Goal: Task Accomplishment & Management: Use online tool/utility

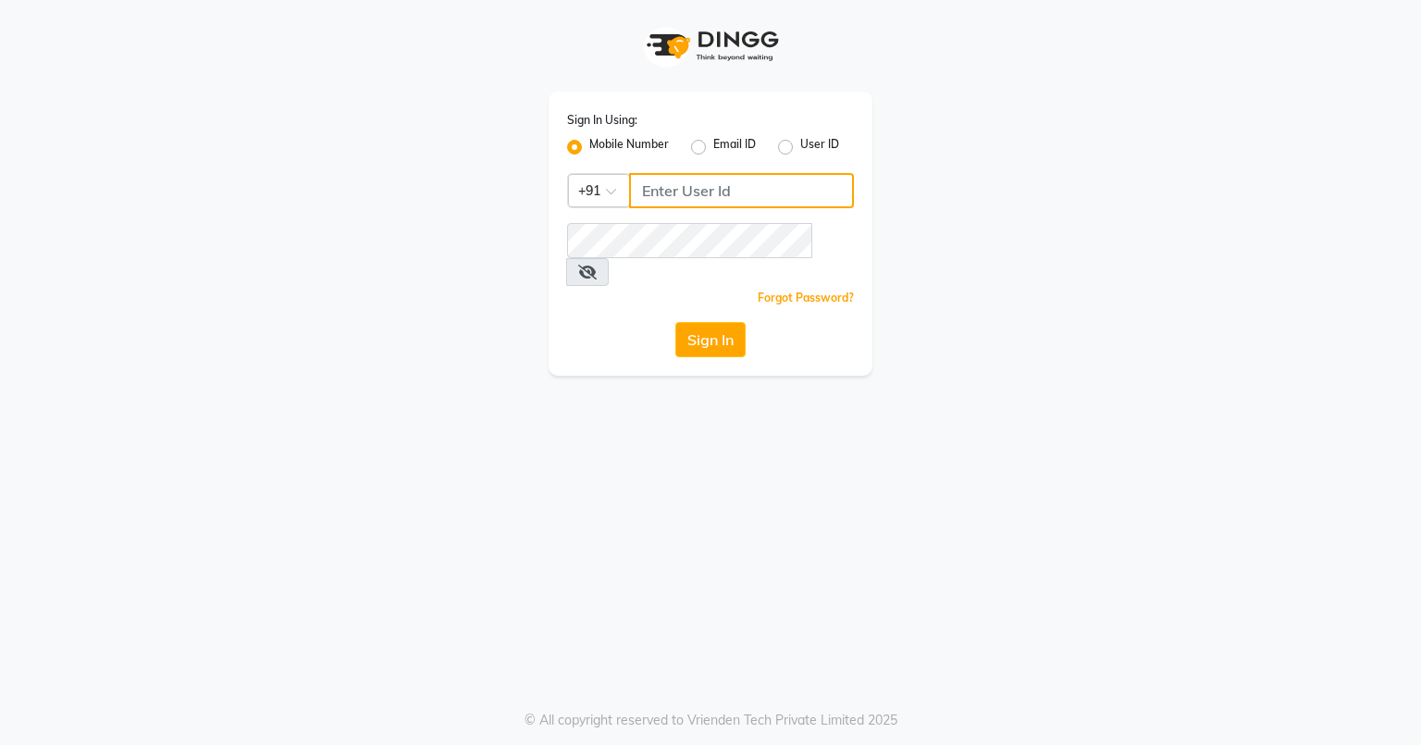
click at [717, 190] on input "Username" at bounding box center [741, 190] width 225 height 35
type input "8977719365"
click at [714, 322] on button "Sign In" at bounding box center [710, 339] width 70 height 35
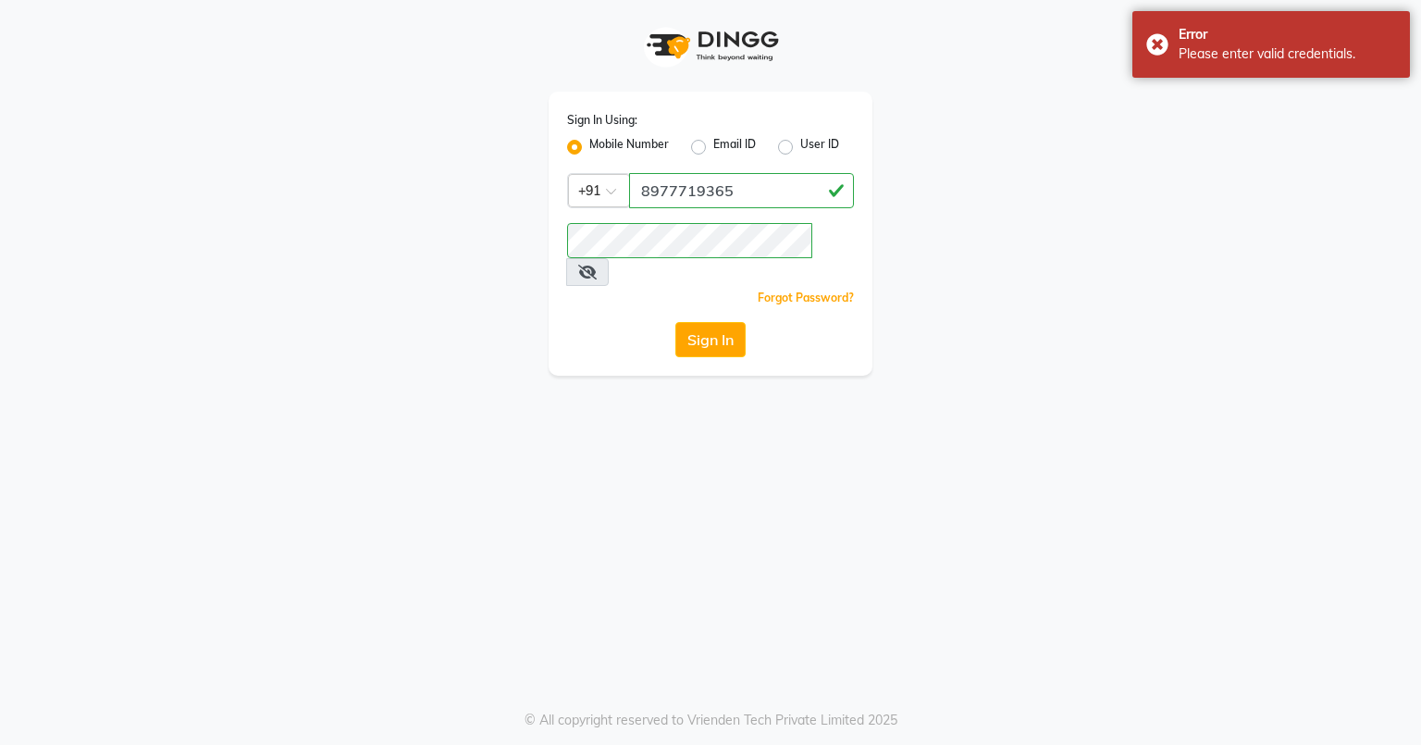
click at [609, 258] on span at bounding box center [587, 272] width 43 height 28
click at [597, 265] on icon at bounding box center [587, 272] width 18 height 15
click at [722, 322] on button "Sign In" at bounding box center [710, 339] width 70 height 35
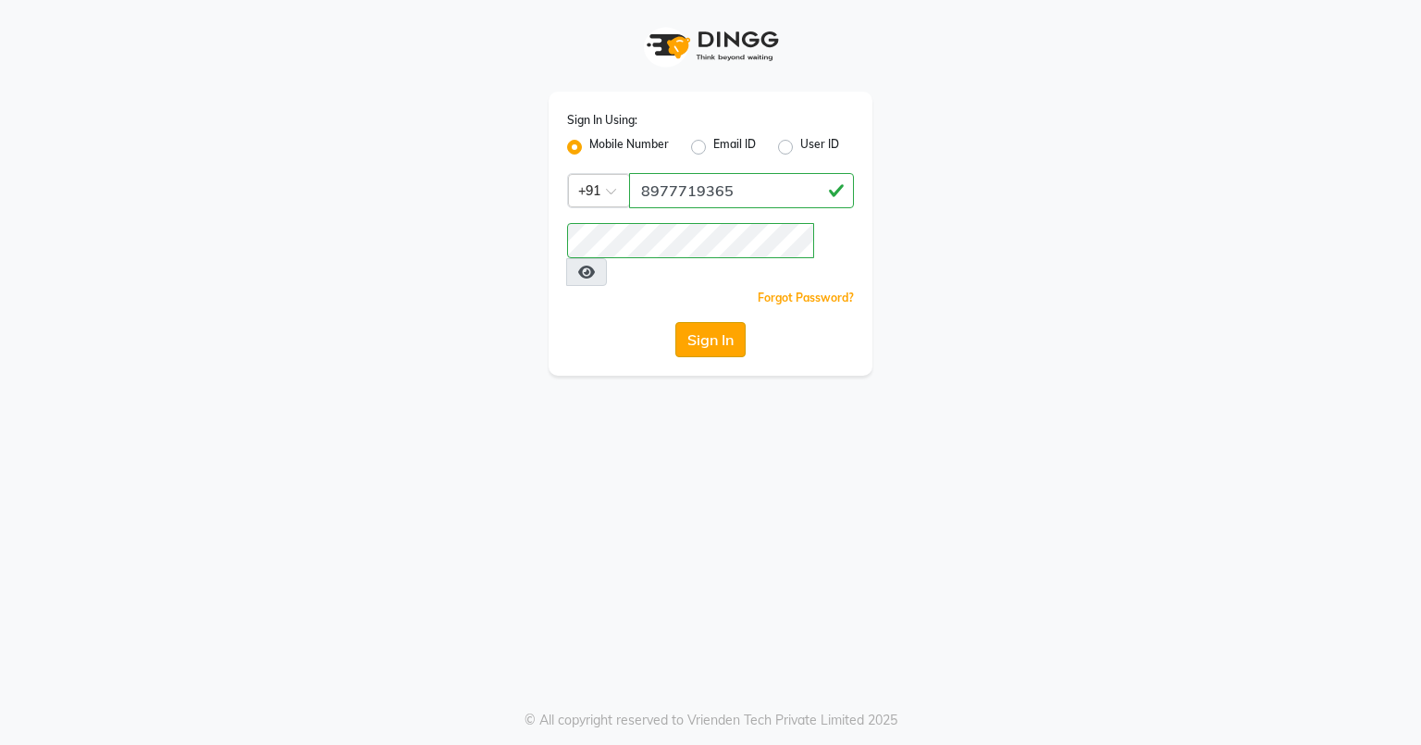
click at [727, 322] on button "Sign In" at bounding box center [710, 339] width 70 height 35
click at [724, 322] on button "Sign In" at bounding box center [710, 339] width 70 height 35
click at [704, 322] on button "Sign In" at bounding box center [710, 339] width 70 height 35
click at [699, 322] on button "Sign In" at bounding box center [710, 339] width 70 height 35
click at [676, 322] on button "Sign In" at bounding box center [710, 339] width 70 height 35
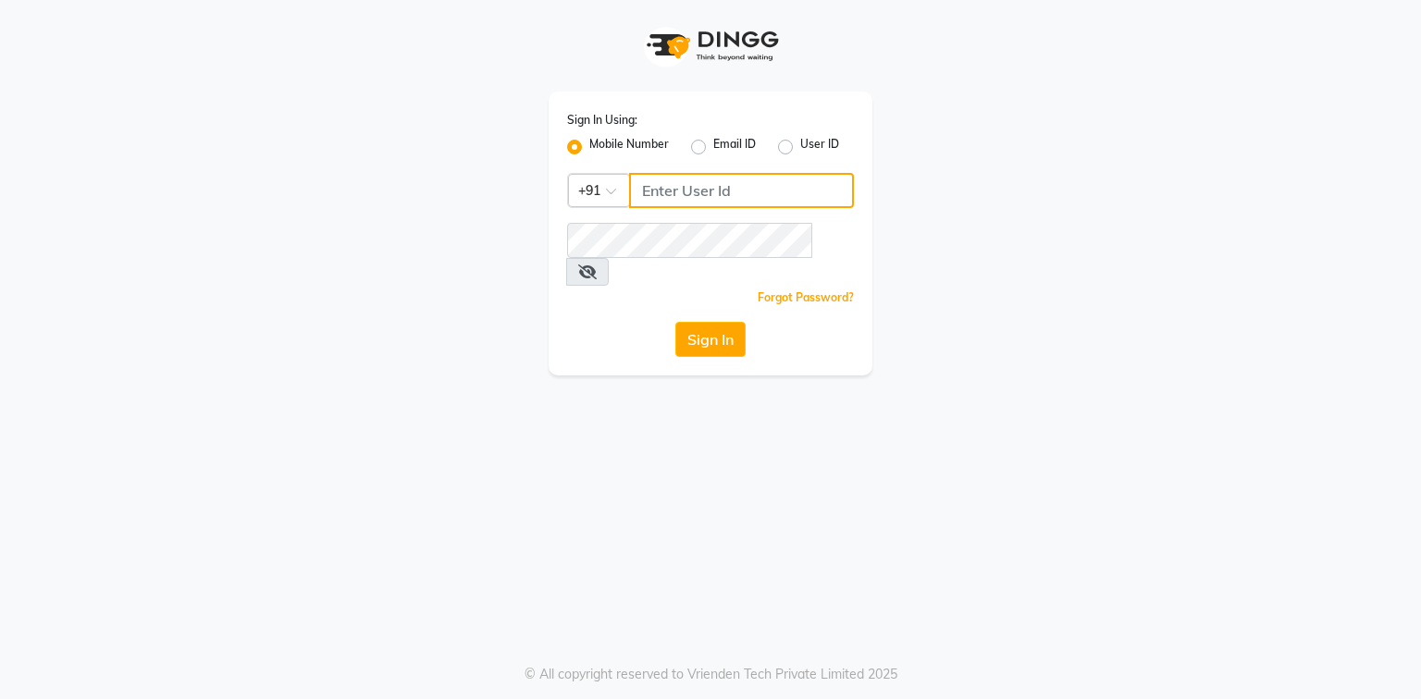
click at [663, 196] on input "Username" at bounding box center [741, 190] width 225 height 35
type input "8977719365"
click at [597, 265] on icon at bounding box center [587, 272] width 18 height 15
click at [700, 322] on button "Sign In" at bounding box center [710, 339] width 70 height 35
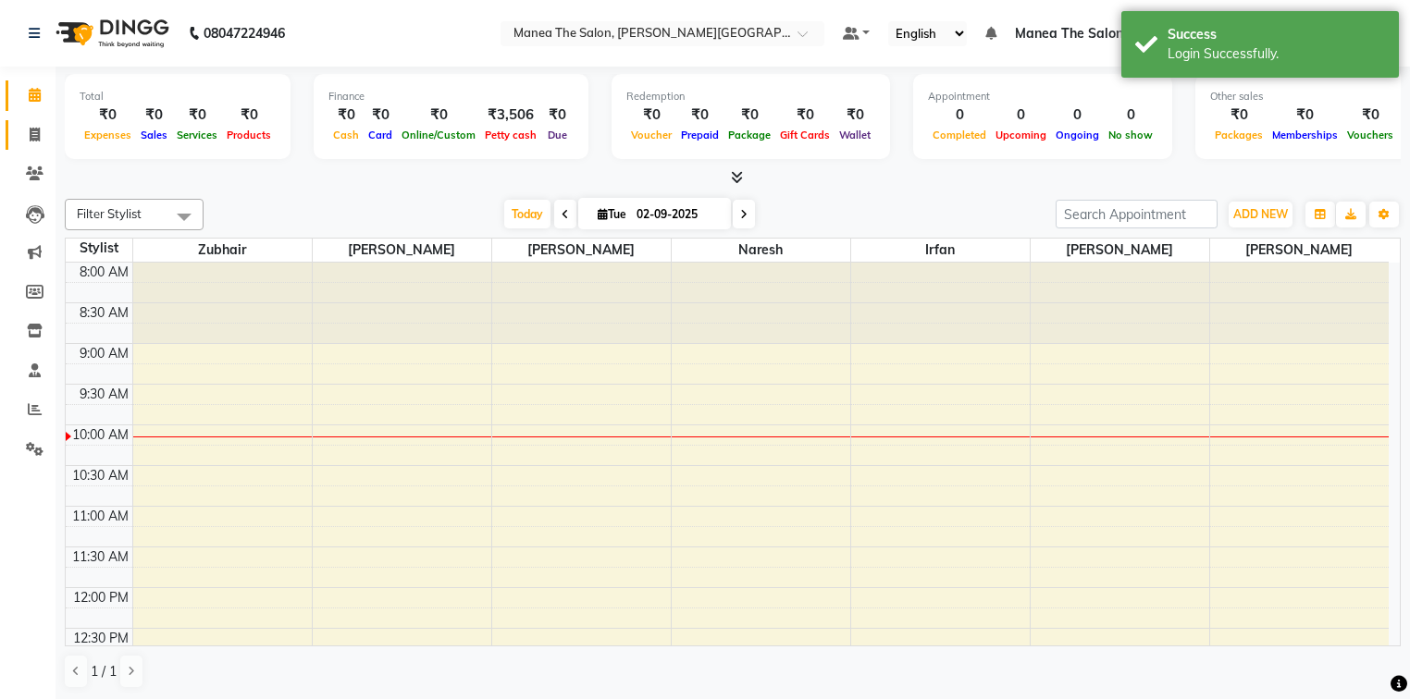
click at [34, 123] on link "Invoice" at bounding box center [28, 135] width 44 height 31
select select "service"
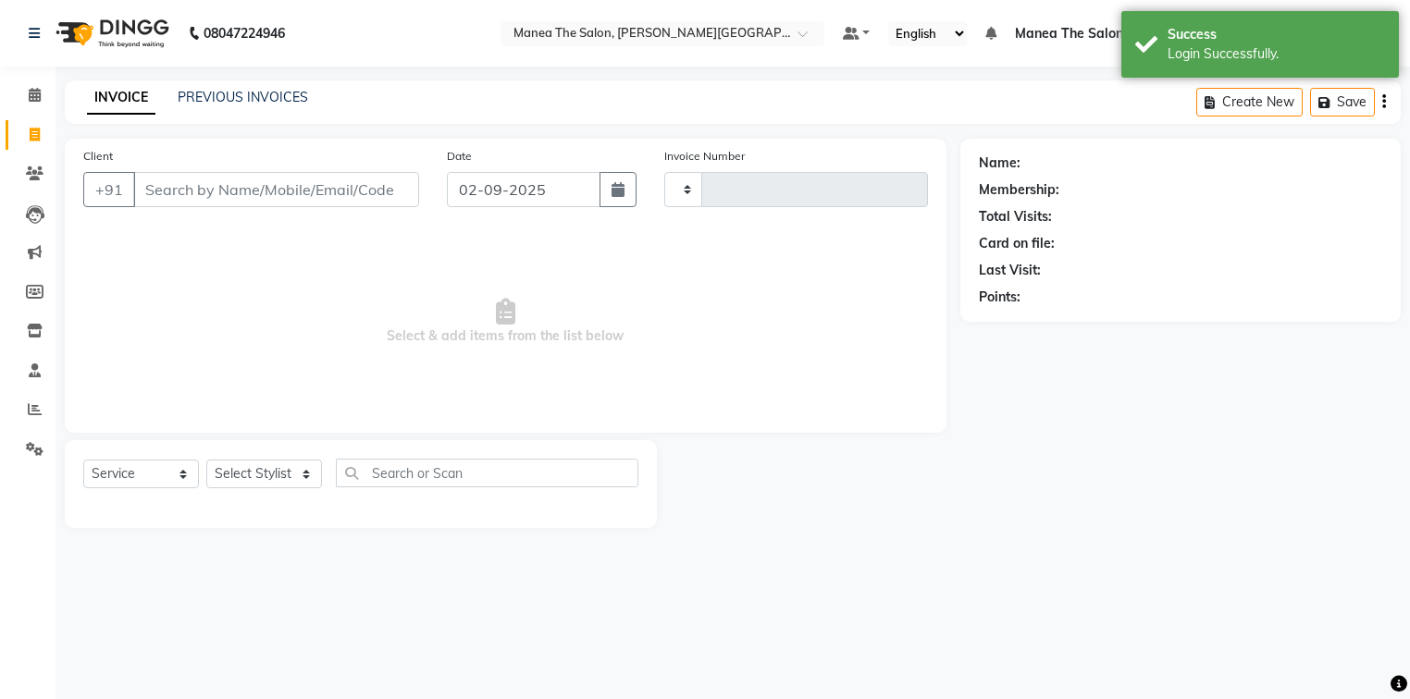
type input "0057"
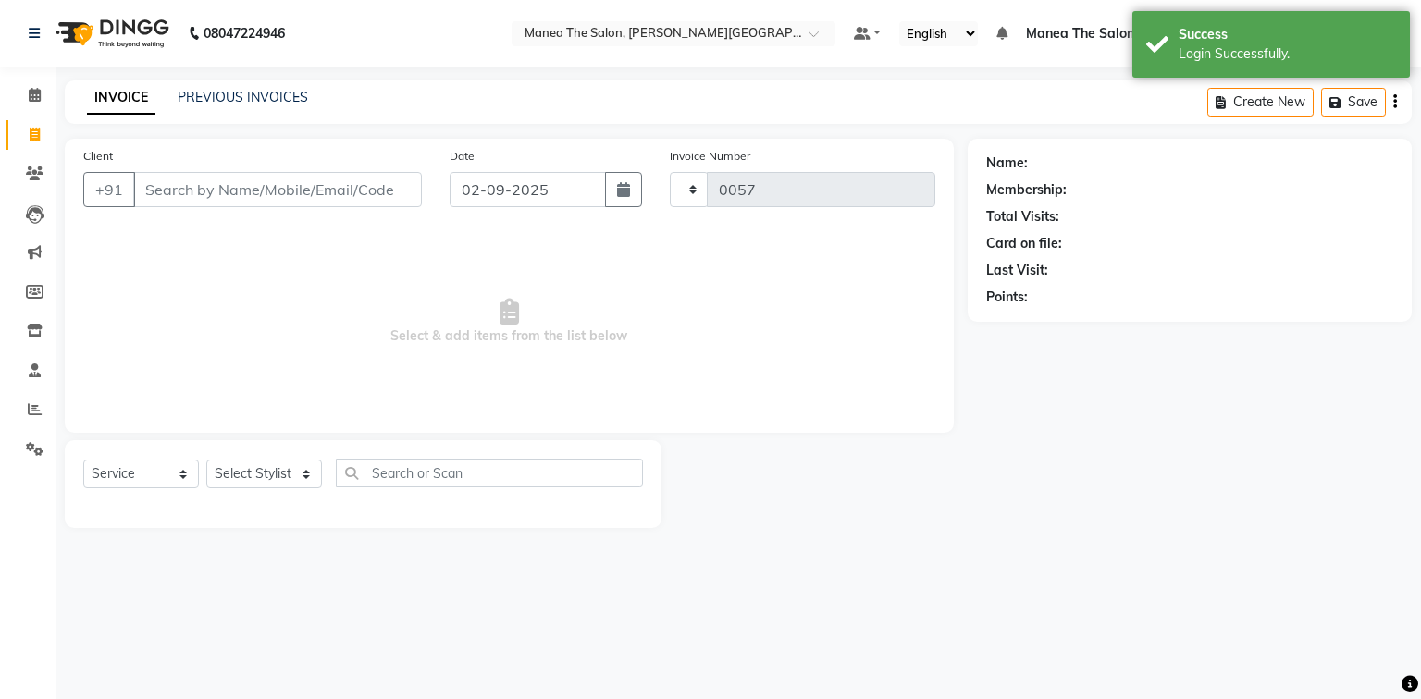
select select "8762"
click at [29, 413] on icon at bounding box center [35, 409] width 14 height 14
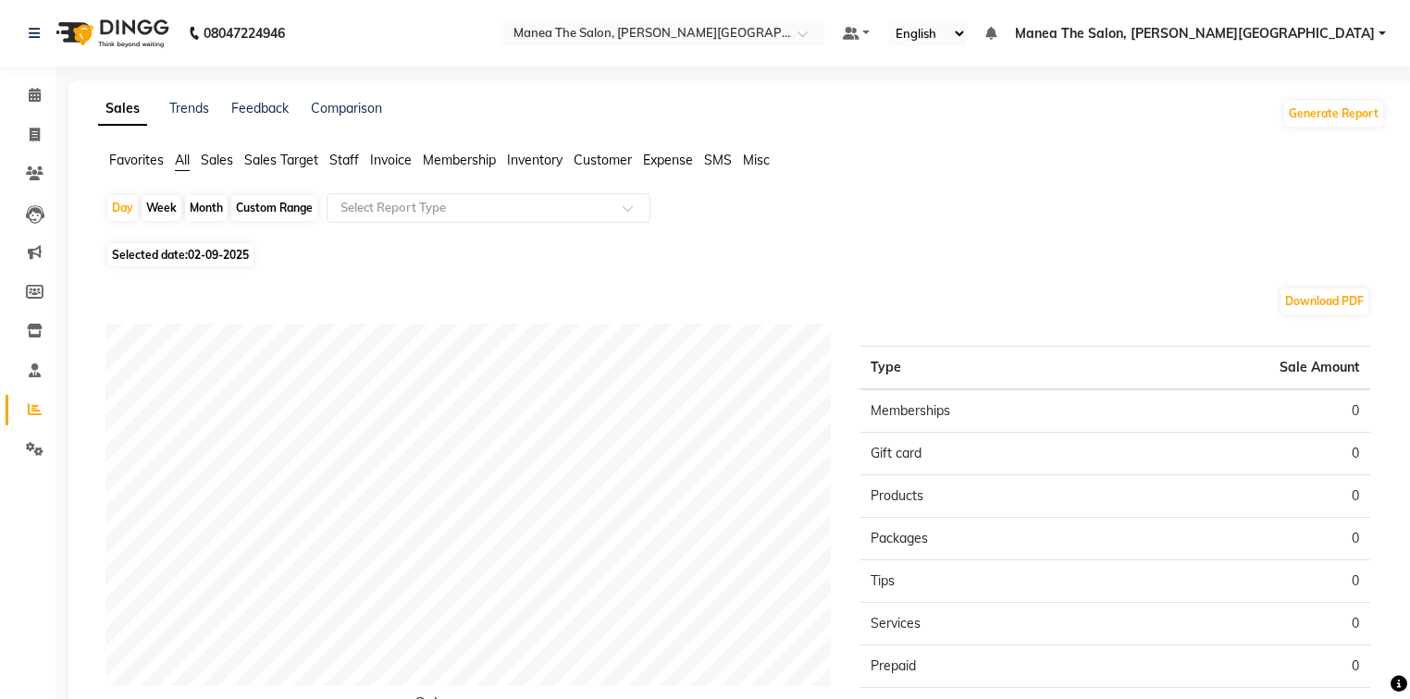
click at [198, 200] on div "Month" at bounding box center [206, 208] width 43 height 26
select select "9"
select select "2025"
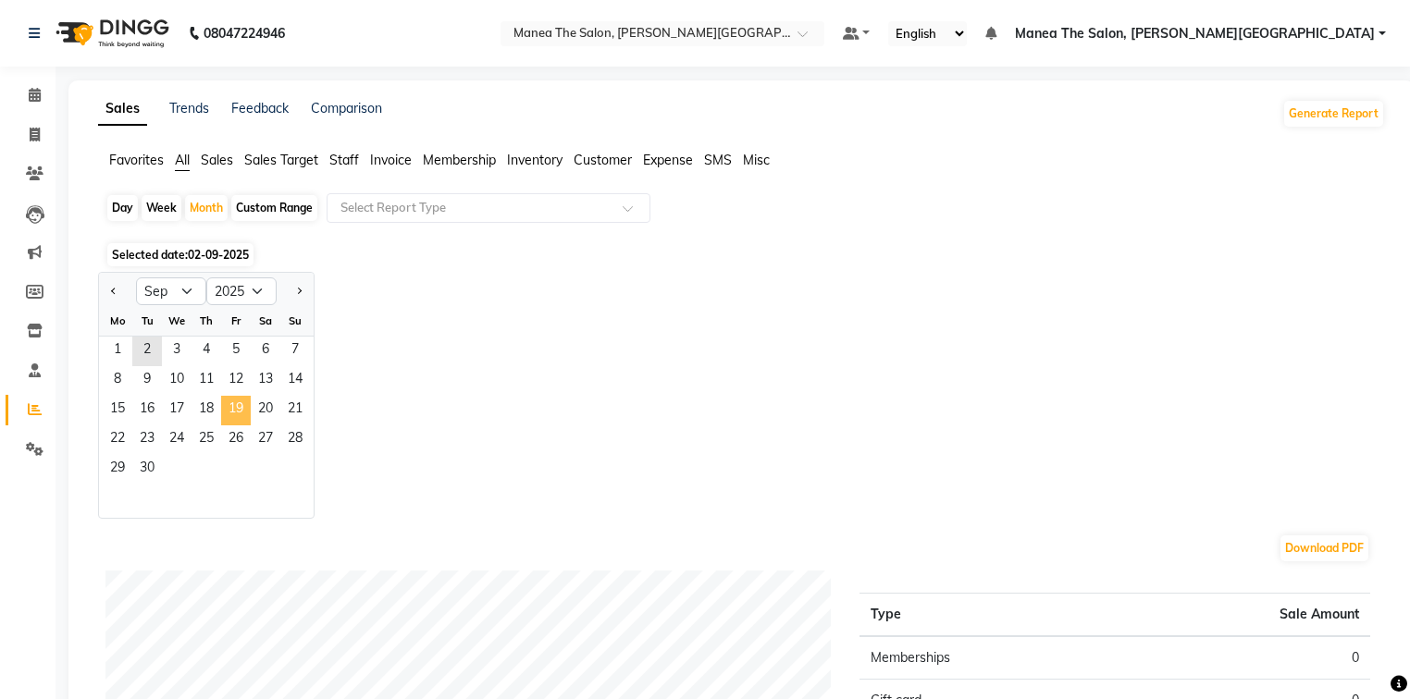
click at [222, 416] on span "19" at bounding box center [236, 411] width 30 height 30
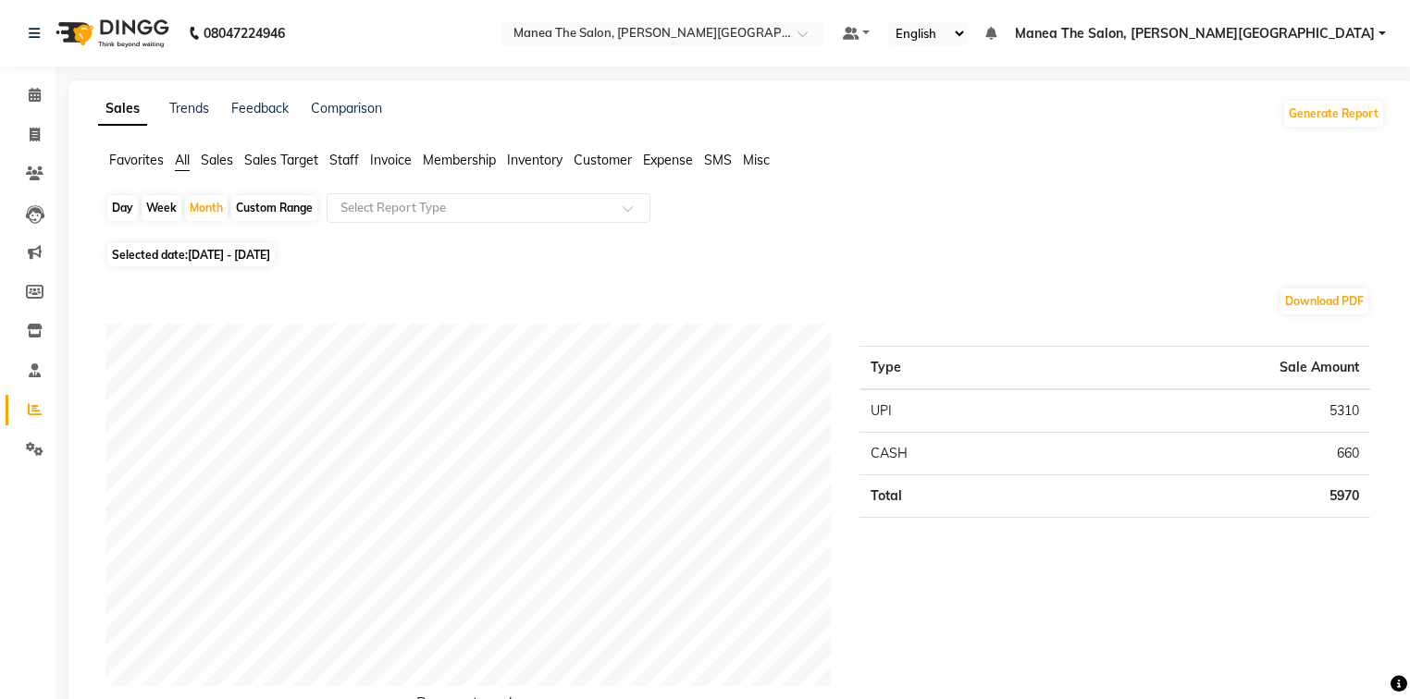
click at [192, 255] on span "[DATE] - [DATE]" at bounding box center [229, 255] width 82 height 14
select select "9"
select select "2025"
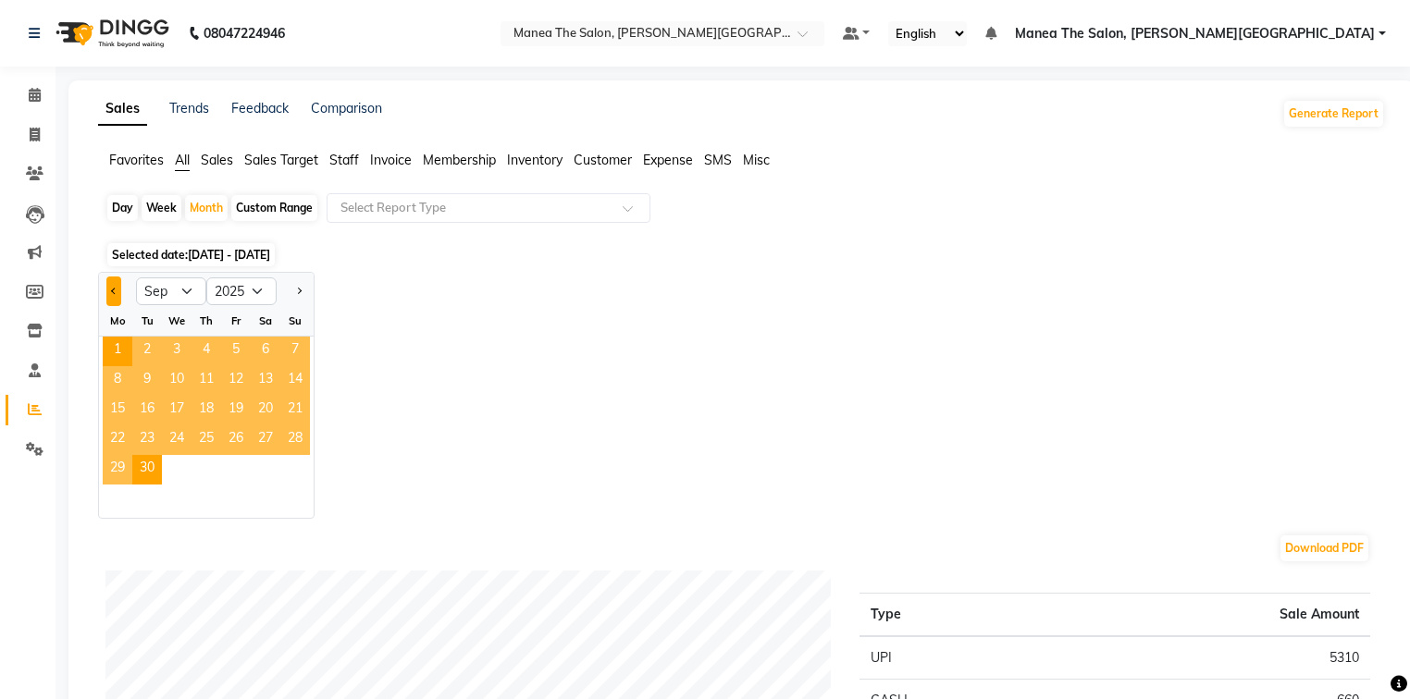
click at [107, 292] on button "Previous month" at bounding box center [113, 292] width 15 height 30
select select "8"
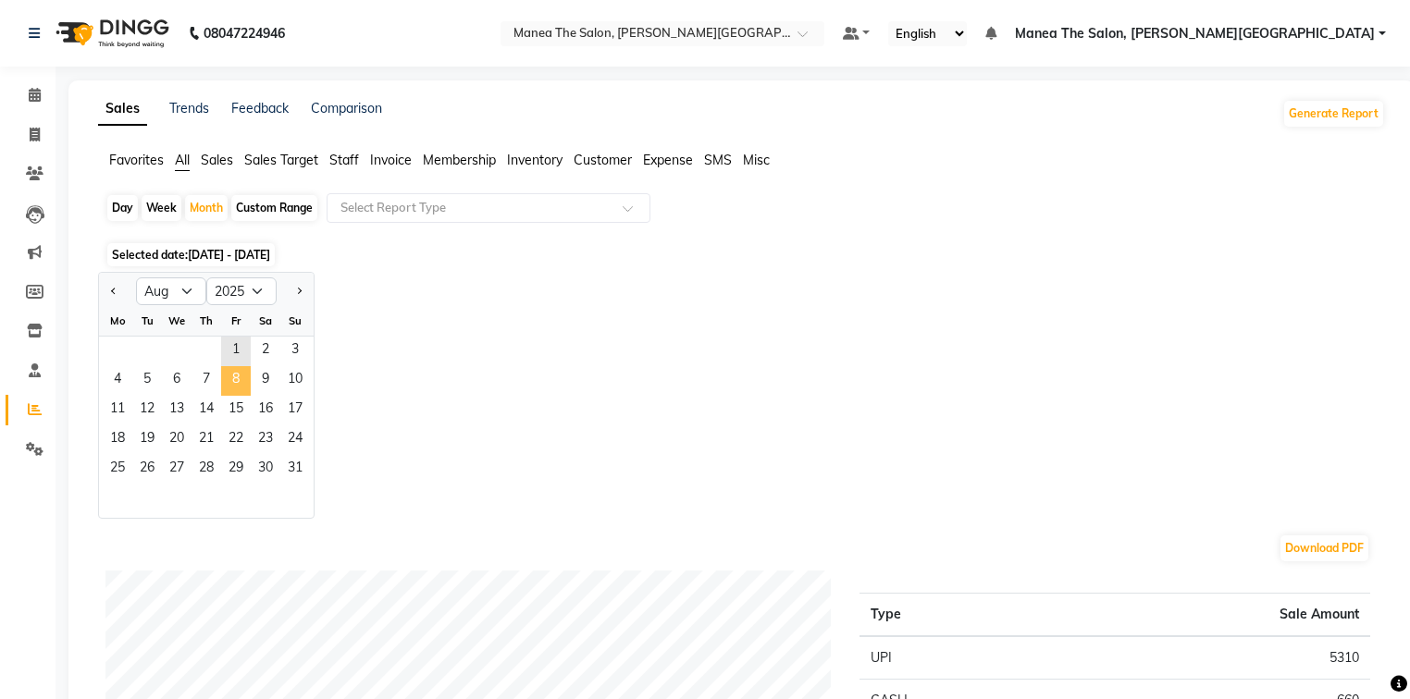
click at [228, 376] on span "8" at bounding box center [236, 381] width 30 height 30
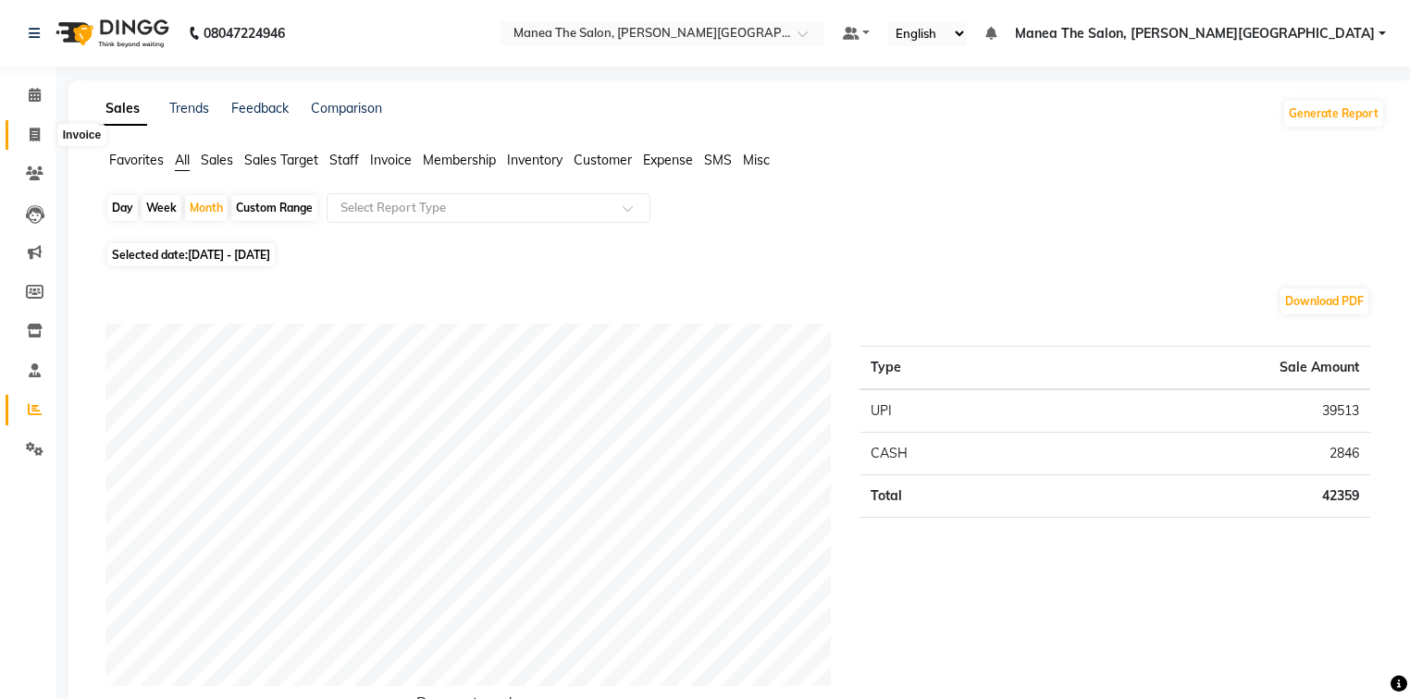
click at [37, 129] on icon at bounding box center [35, 135] width 10 height 14
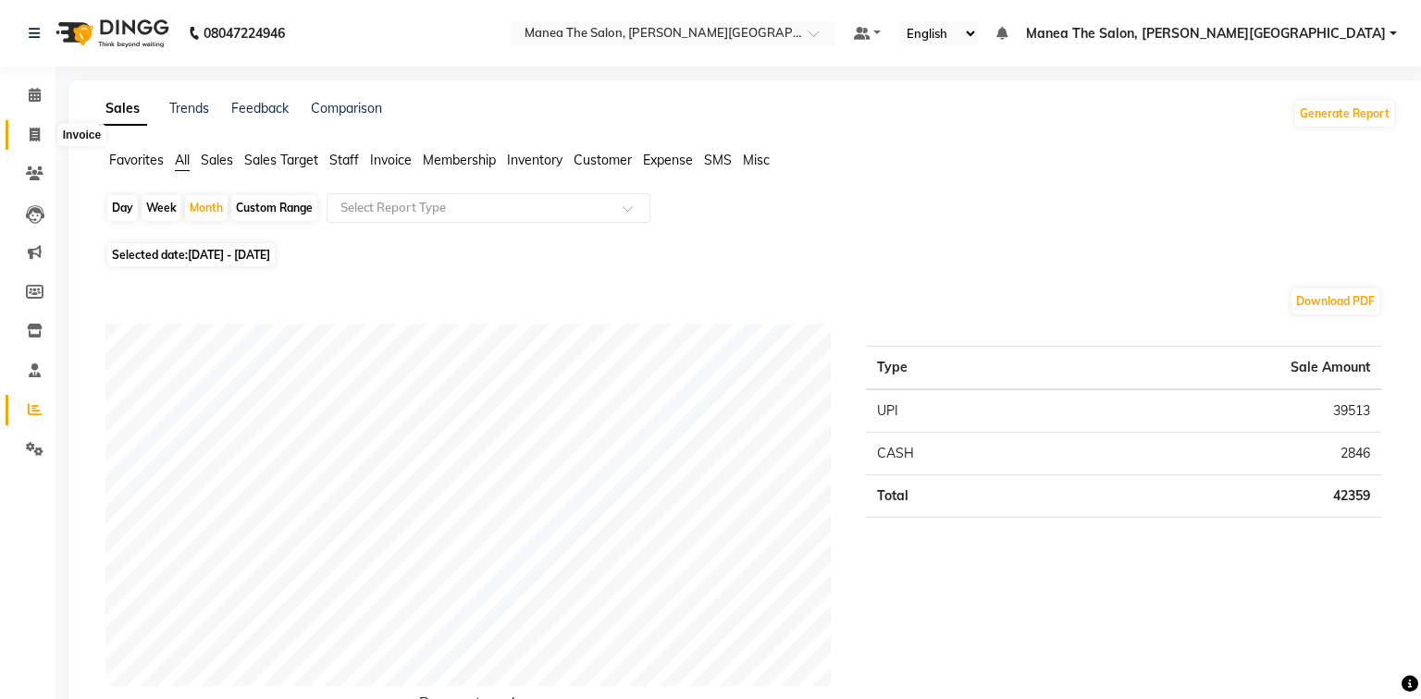
select select "8762"
select select "service"
